Goal: Task Accomplishment & Management: Manage account settings

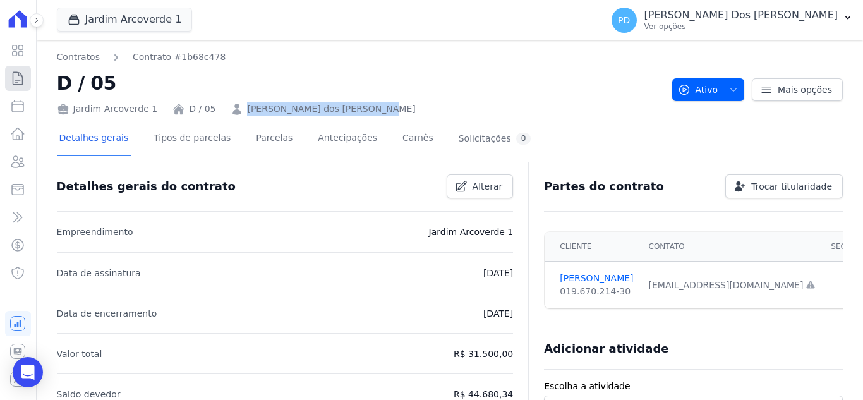
drag, startPoint x: 0, startPoint y: 0, endPoint x: 14, endPoint y: 72, distance: 73.3
click at [13, 72] on icon at bounding box center [17, 78] width 15 height 15
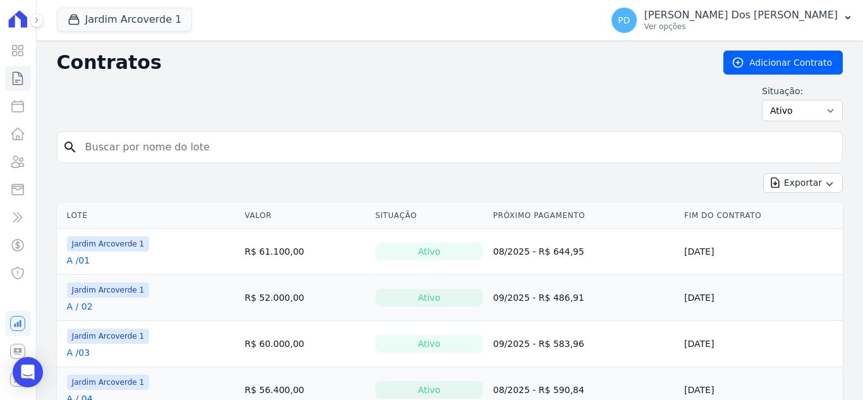
click at [179, 145] on input "search" at bounding box center [457, 147] width 759 height 25
type input "h / 19"
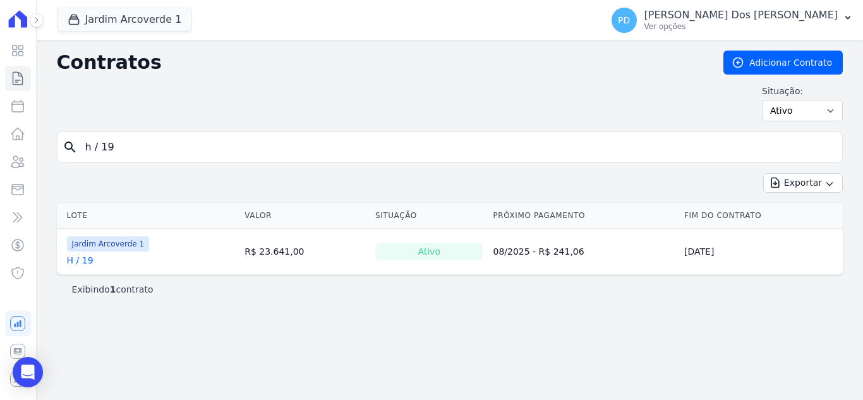
click at [82, 261] on link "H / 19" at bounding box center [80, 260] width 27 height 13
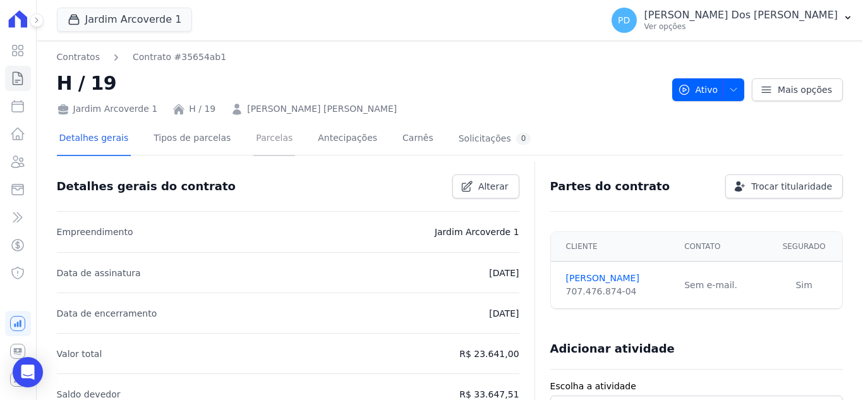
click at [267, 136] on link "Parcelas" at bounding box center [274, 139] width 42 height 33
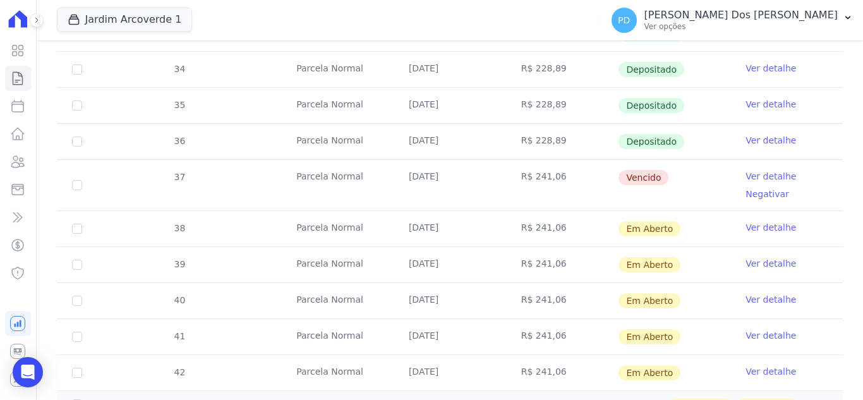
scroll to position [442, 0]
click at [758, 177] on link "Ver detalhe" at bounding box center [770, 175] width 51 height 13
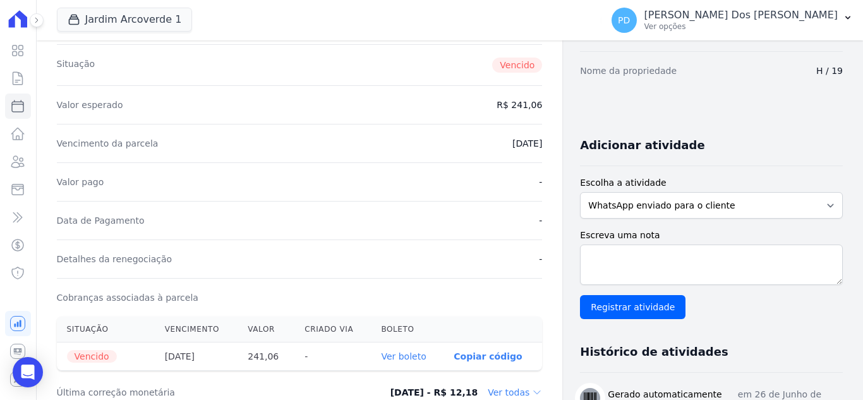
scroll to position [316, 0]
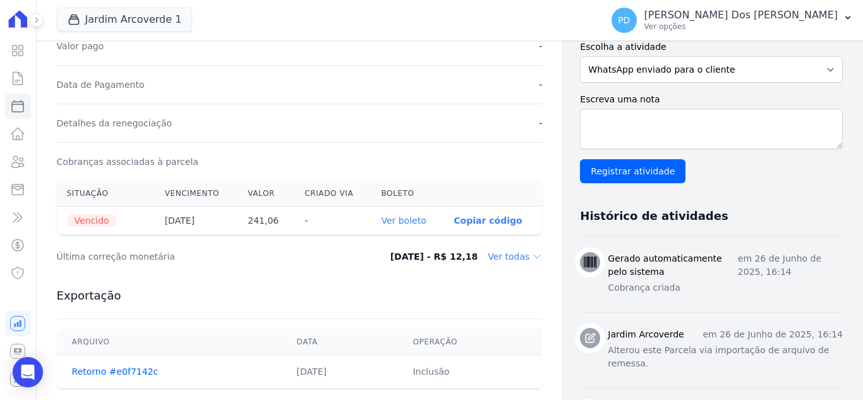
click at [412, 219] on link "Ver boleto" at bounding box center [403, 220] width 45 height 10
click at [19, 73] on icon at bounding box center [17, 78] width 15 height 15
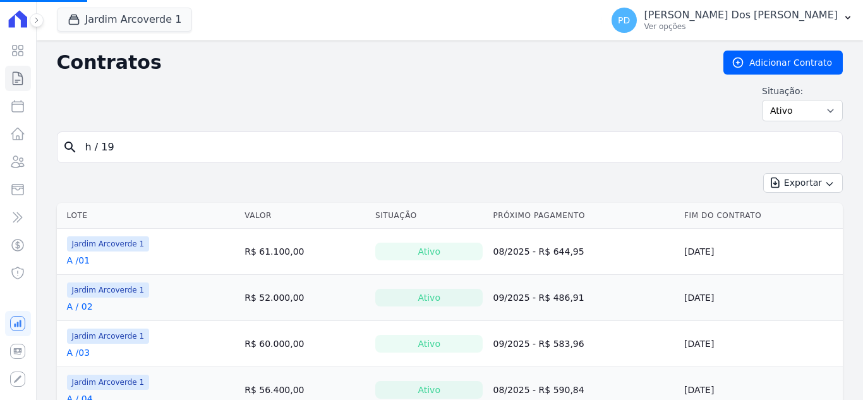
click at [169, 147] on input "h / 19" at bounding box center [457, 147] width 759 height 25
click at [196, 148] on input "search" at bounding box center [457, 147] width 759 height 25
type input "e / 14"
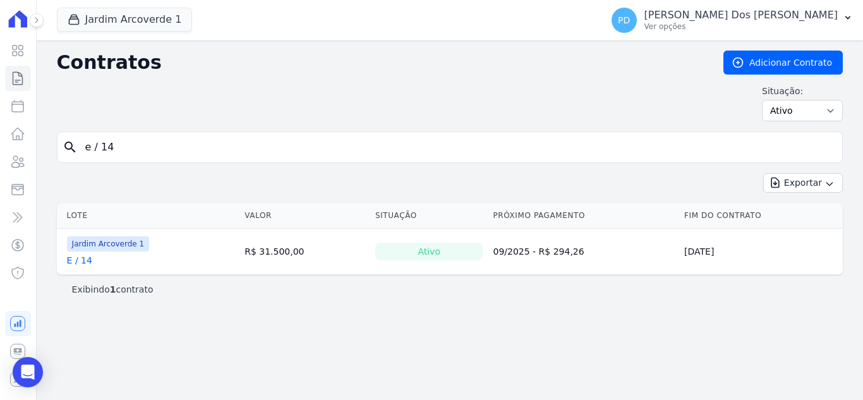
click at [76, 261] on link "E / 14" at bounding box center [79, 260] width 25 height 13
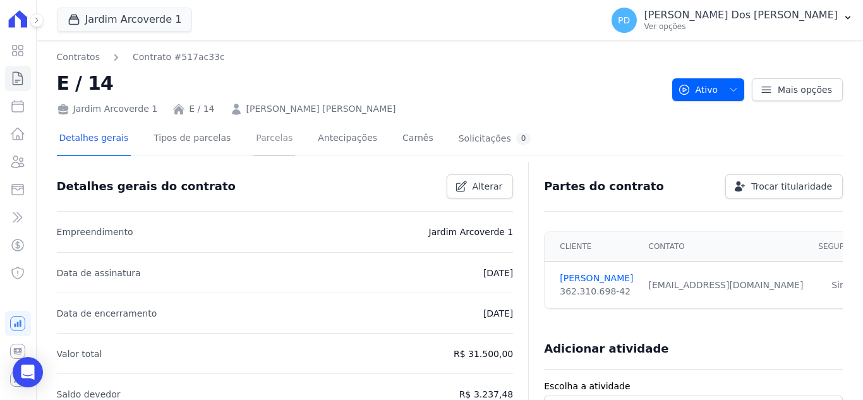
click at [262, 142] on link "Parcelas" at bounding box center [274, 139] width 42 height 33
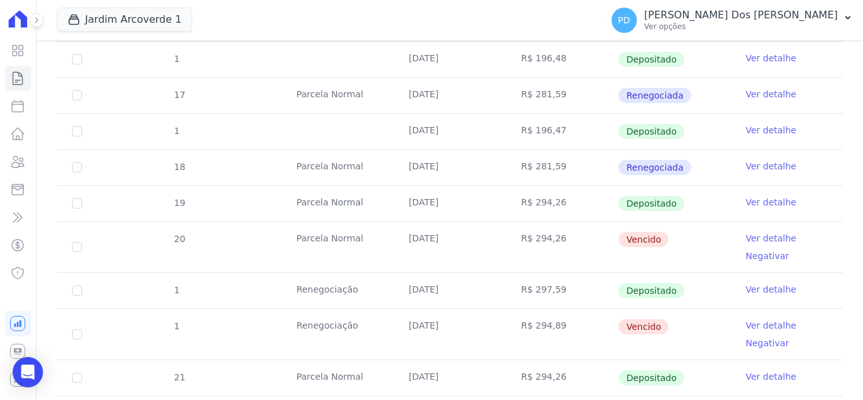
scroll to position [379, 0]
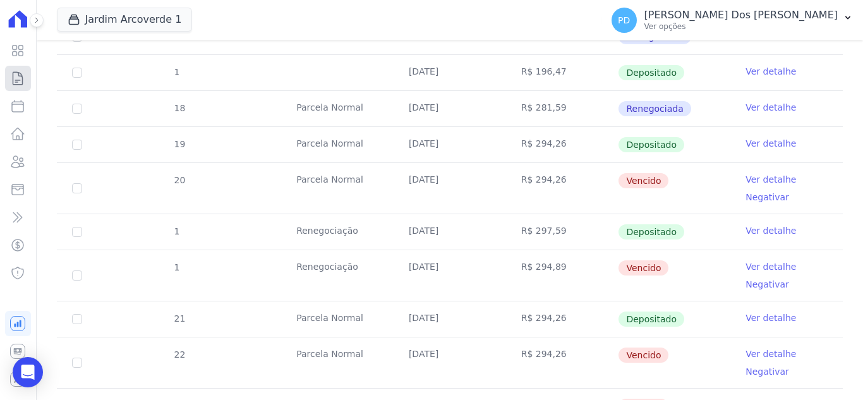
click at [11, 79] on icon at bounding box center [17, 78] width 15 height 15
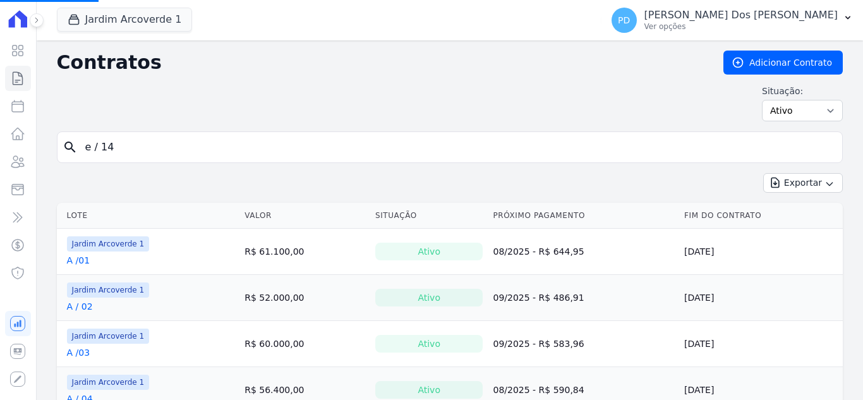
click at [126, 146] on input "e / 14" at bounding box center [457, 147] width 759 height 25
click at [131, 145] on input "search" at bounding box center [457, 147] width 759 height 25
type input "d / 02"
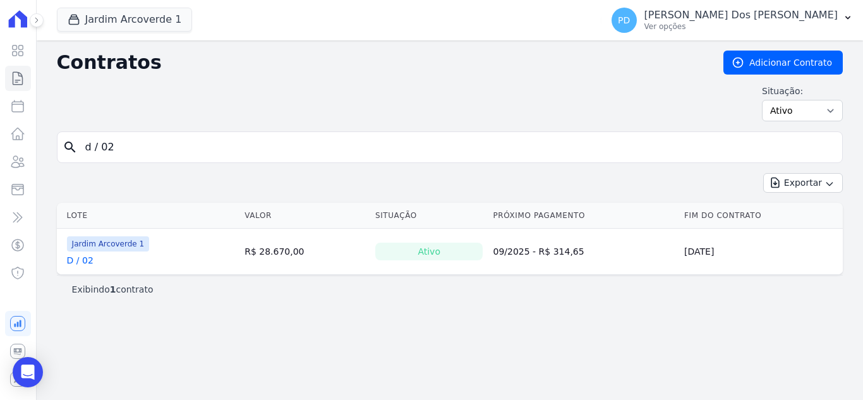
click at [78, 258] on link "D / 02" at bounding box center [80, 260] width 27 height 13
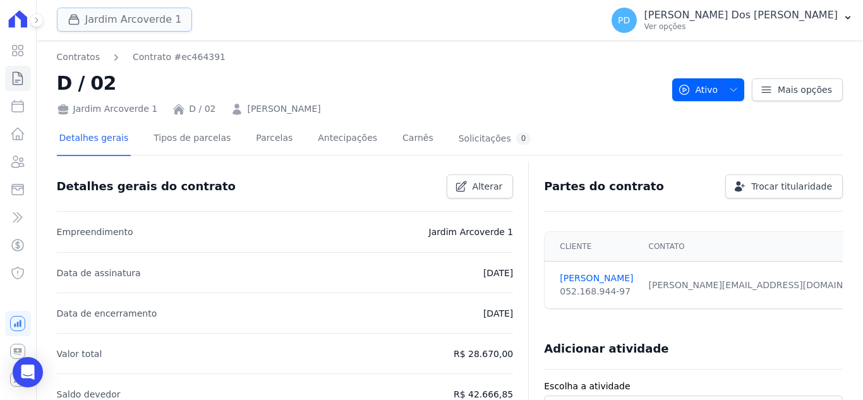
click at [108, 23] on button "Jardim Arcoverde 1" at bounding box center [125, 20] width 136 height 24
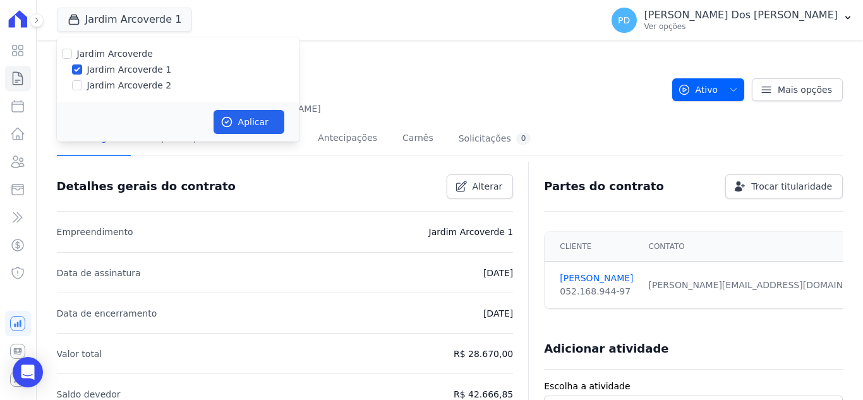
click at [112, 85] on label "Jardim Arcoverde 2" at bounding box center [129, 85] width 85 height 13
click at [82, 85] on input "Jardim Arcoverde 2" at bounding box center [77, 85] width 10 height 10
checkbox input "true"
click at [235, 119] on button "Aplicar" at bounding box center [248, 122] width 71 height 24
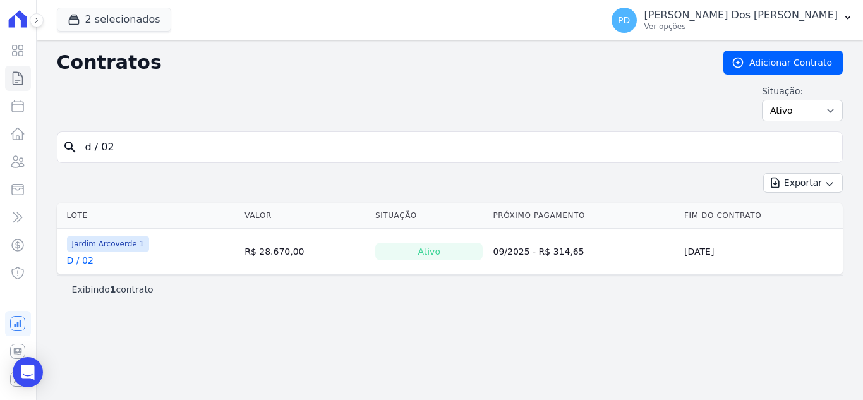
click at [136, 144] on input "d / 02" at bounding box center [457, 147] width 759 height 25
click at [97, 147] on input "d / 02" at bounding box center [457, 147] width 759 height 25
type input "d /02"
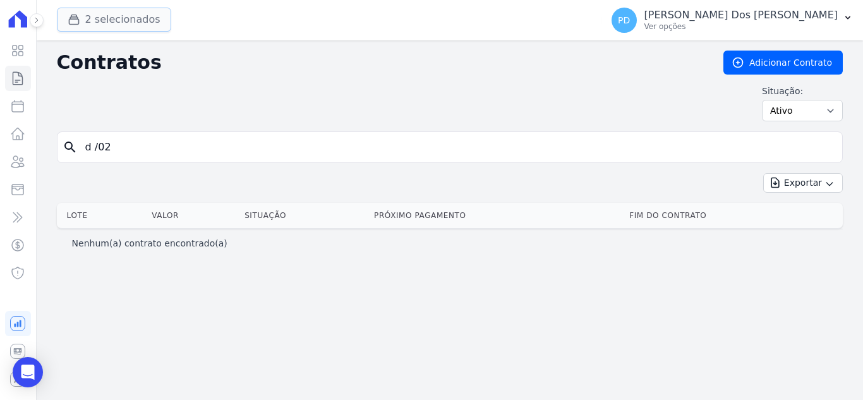
click at [116, 21] on button "2 selecionados" at bounding box center [114, 20] width 114 height 24
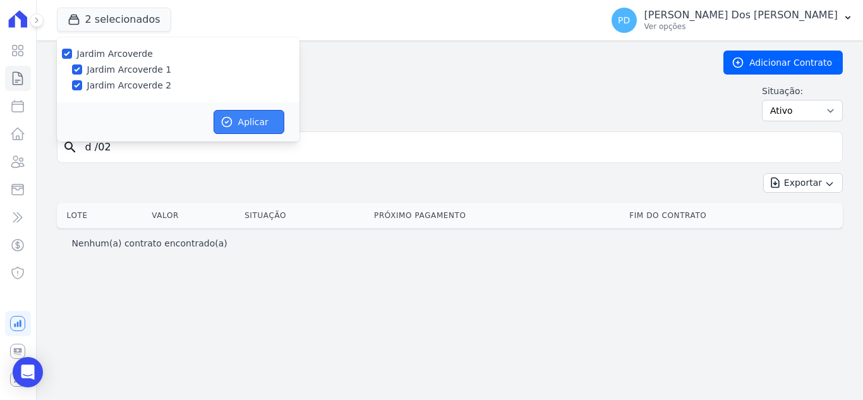
click at [261, 121] on button "Aplicar" at bounding box center [248, 122] width 71 height 24
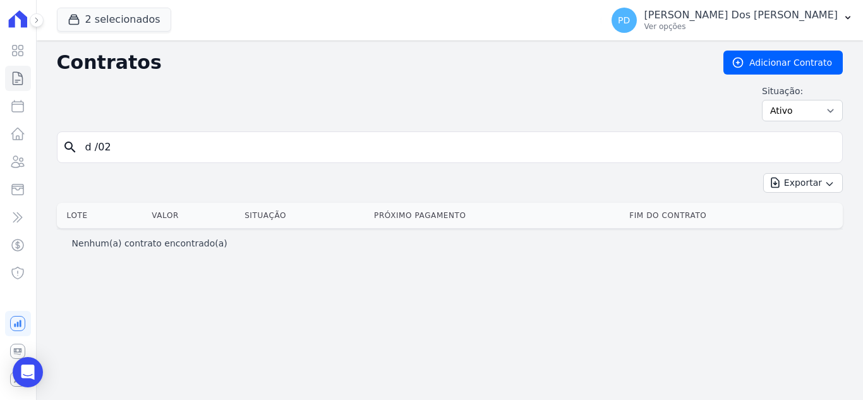
click at [103, 149] on input "d /02" at bounding box center [457, 147] width 759 height 25
drag, startPoint x: 97, startPoint y: 150, endPoint x: 160, endPoint y: 158, distance: 63.6
click at [97, 150] on input "d /02" at bounding box center [457, 147] width 759 height 25
type input "d / 02"
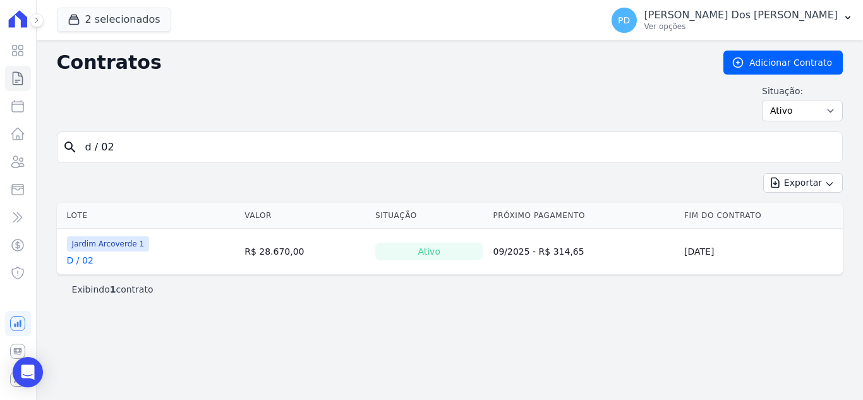
drag, startPoint x: 90, startPoint y: 152, endPoint x: 80, endPoint y: 152, distance: 9.5
click at [80, 152] on input "d / 02" at bounding box center [457, 147] width 759 height 25
type input "h / 02"
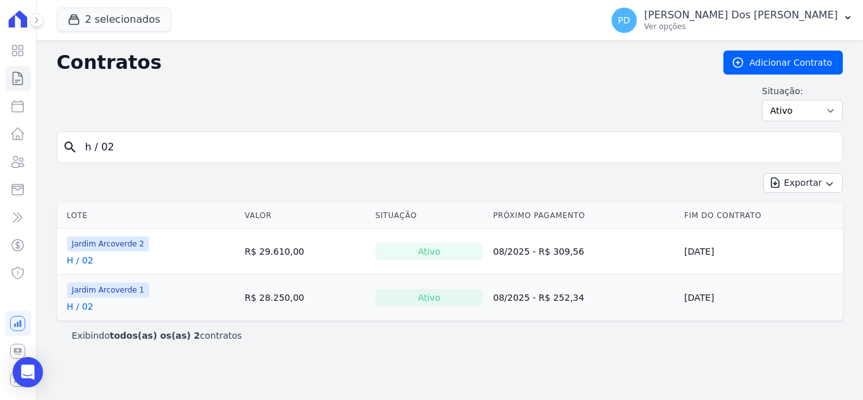
click at [88, 261] on link "H / 02" at bounding box center [80, 260] width 27 height 13
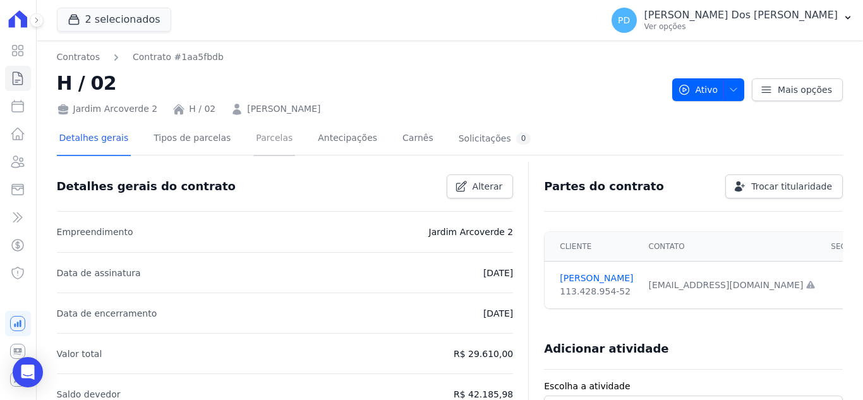
click at [254, 136] on link "Parcelas" at bounding box center [274, 139] width 42 height 33
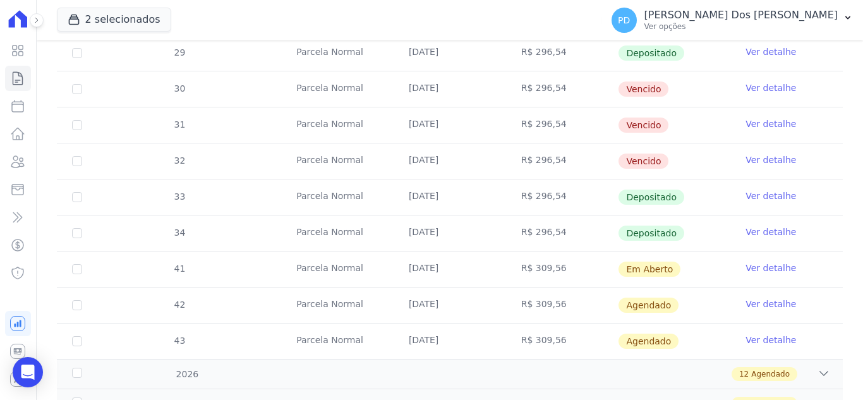
scroll to position [379, 0]
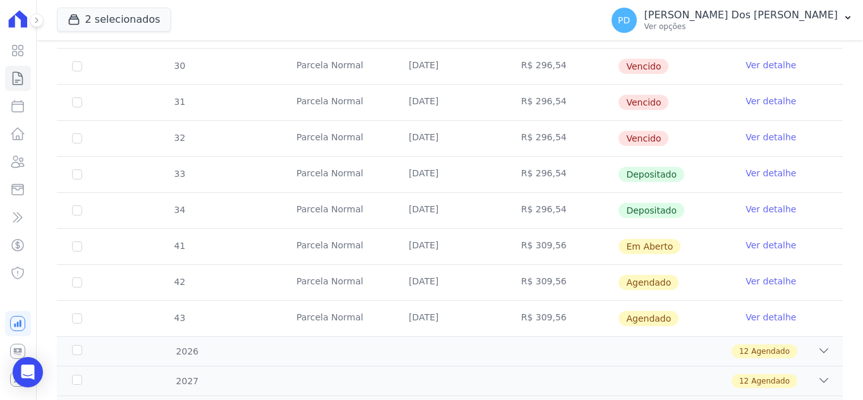
click at [768, 243] on link "Ver detalhe" at bounding box center [770, 245] width 51 height 13
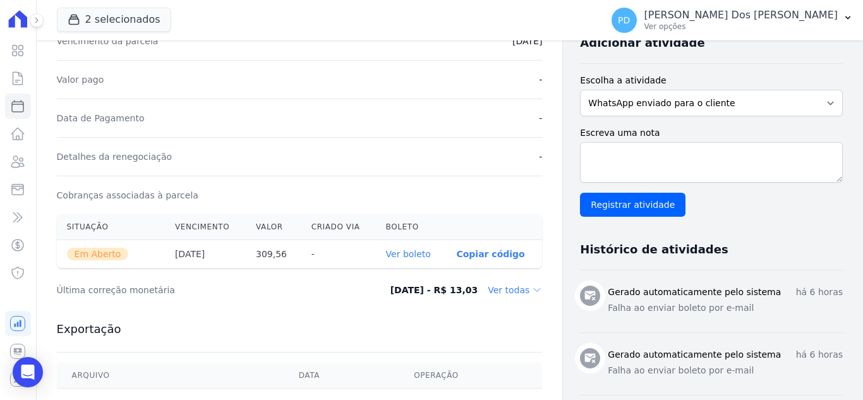
scroll to position [316, 0]
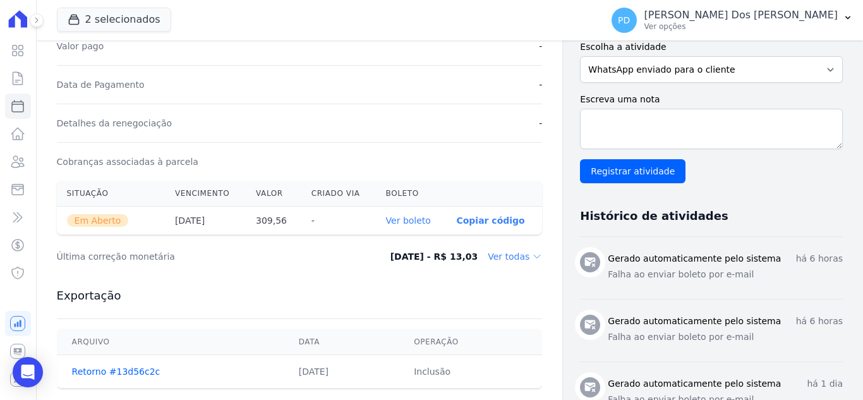
click at [407, 220] on link "Ver boleto" at bounding box center [408, 220] width 45 height 10
